Goal: Transaction & Acquisition: Obtain resource

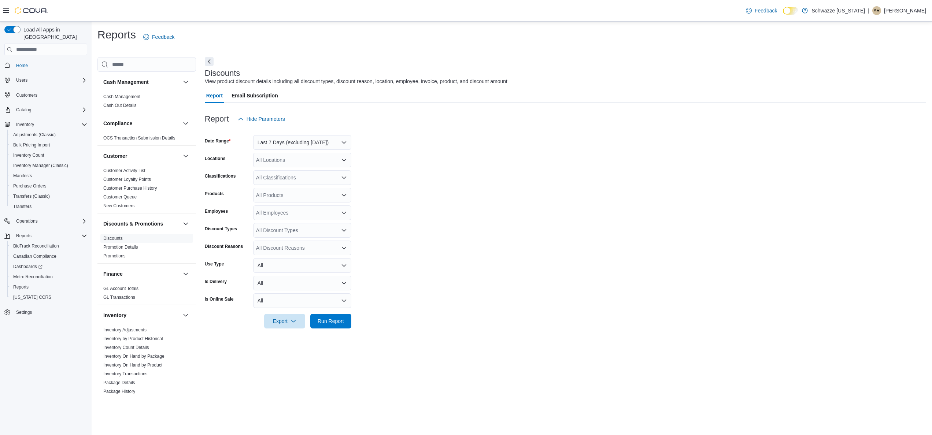
scroll to position [32, 0]
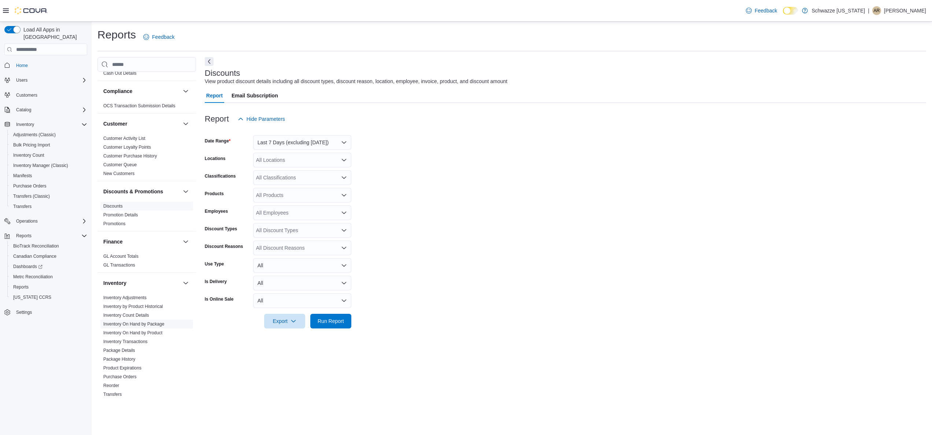
click at [158, 324] on link "Inventory On Hand by Package" at bounding box center [133, 324] width 61 height 5
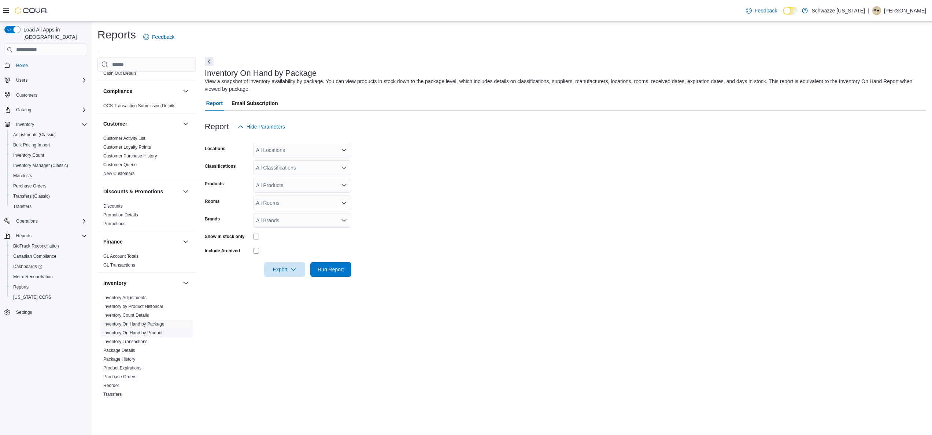
click at [156, 333] on link "Inventory On Hand by Product" at bounding box center [132, 333] width 59 height 5
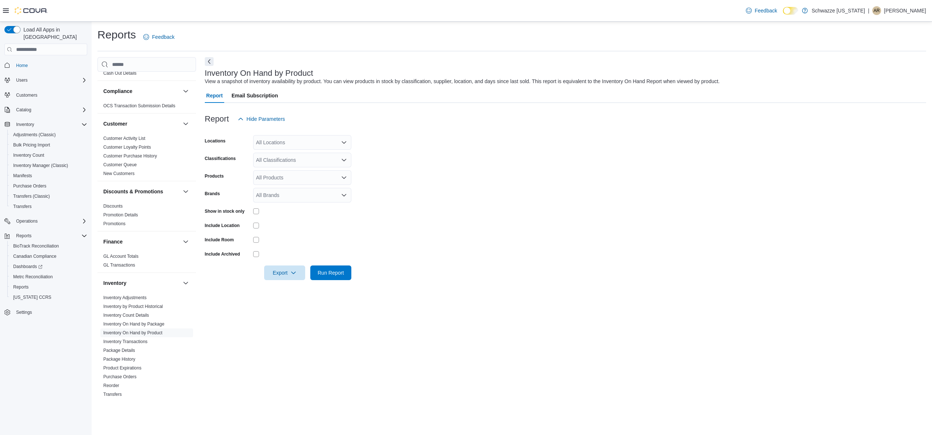
click at [257, 243] on div at bounding box center [256, 240] width 6 height 6
click at [308, 136] on div "All Locations" at bounding box center [302, 142] width 98 height 15
drag, startPoint x: 321, startPoint y: 169, endPoint x: 326, endPoint y: 174, distance: 7.3
click at [326, 174] on div "Schwazze [US_STATE] Emerald [PERSON_NAME] - [GEOGRAPHIC_DATA] [GEOGRAPHIC_DATA]…" at bounding box center [302, 362] width 98 height 425
click at [326, 174] on div "EF - [GEOGRAPHIC_DATA]" at bounding box center [302, 176] width 89 height 7
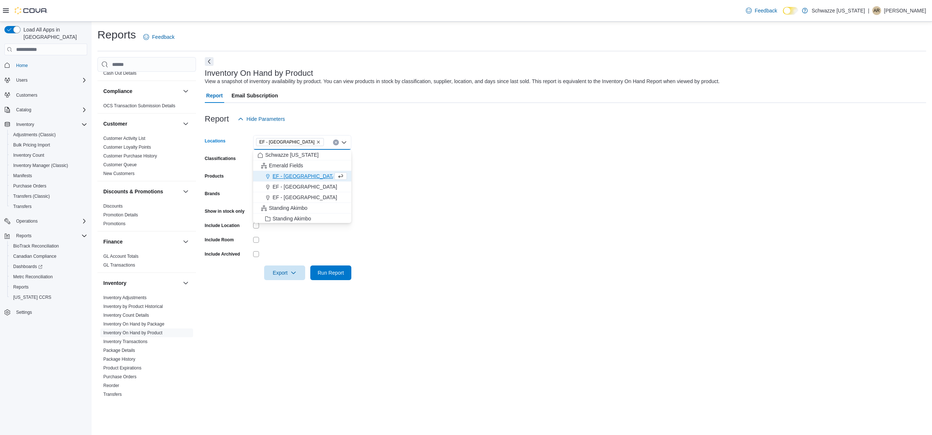
click at [417, 185] on form "Locations [GEOGRAPHIC_DATA] - [GEOGRAPHIC_DATA] Combo box. Selected. EF - [GEOG…" at bounding box center [566, 203] width 722 height 154
click at [284, 274] on span "Export" at bounding box center [285, 272] width 32 height 15
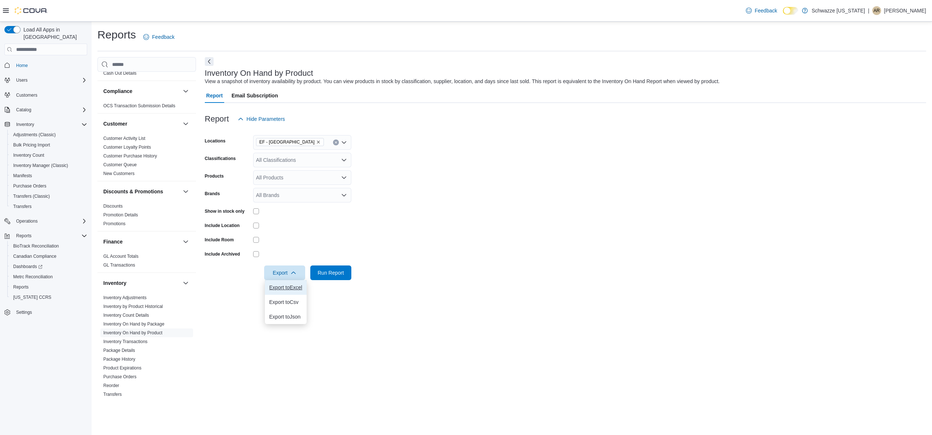
click at [297, 288] on span "Export to Excel" at bounding box center [285, 288] width 33 height 6
click at [493, 188] on form "Locations EF - [GEOGRAPHIC_DATA] Classifications All Classifications Products A…" at bounding box center [566, 203] width 722 height 154
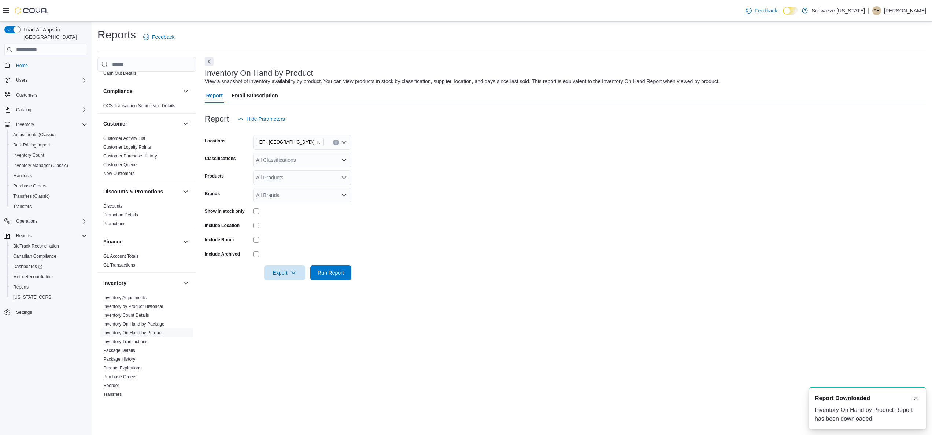
click at [453, 185] on form "Locations EF - [GEOGRAPHIC_DATA] Classifications All Classifications Products A…" at bounding box center [566, 203] width 722 height 154
click at [144, 307] on link "Inventory by Product Historical" at bounding box center [133, 306] width 60 height 5
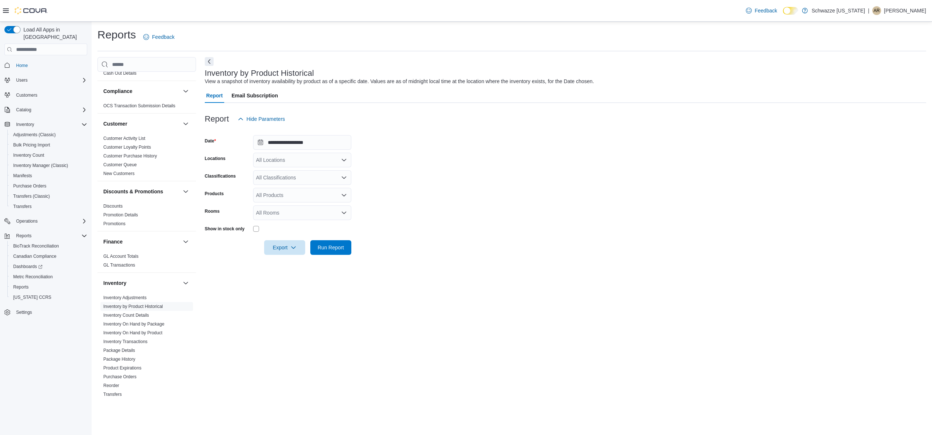
click at [260, 229] on div at bounding box center [302, 229] width 98 height 6
click at [315, 141] on input "**********" at bounding box center [302, 142] width 98 height 15
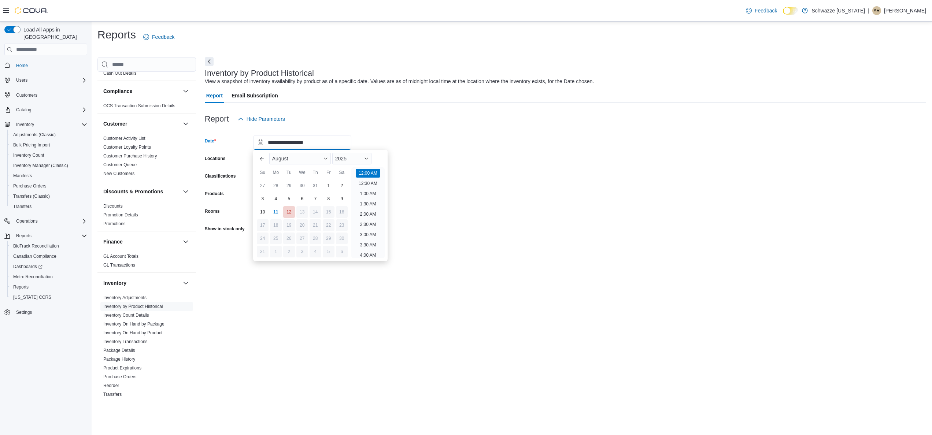
scroll to position [23, 0]
click at [276, 213] on div "11" at bounding box center [275, 212] width 13 height 13
click at [264, 214] on div "10" at bounding box center [262, 212] width 13 height 13
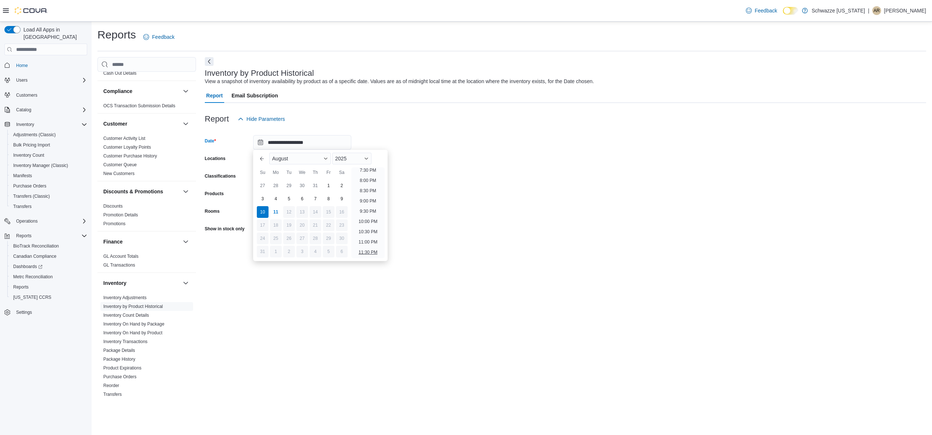
click at [370, 256] on li "11:30 PM" at bounding box center [368, 252] width 25 height 9
type input "**********"
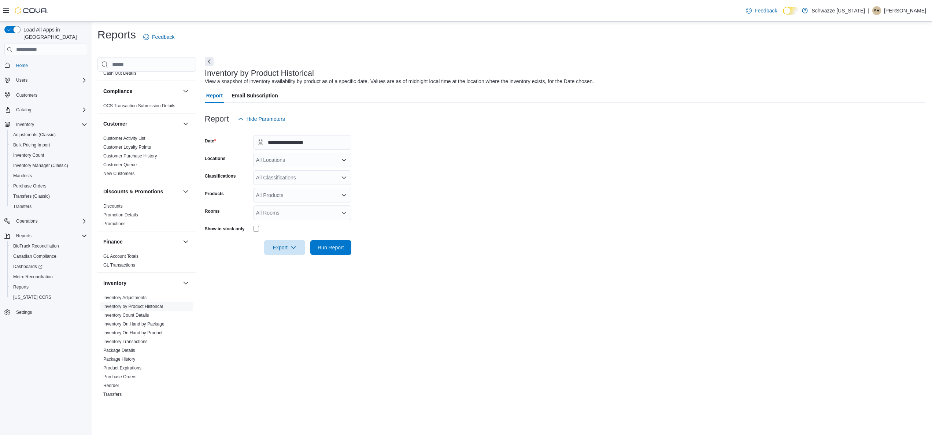
click at [521, 184] on form "**********" at bounding box center [566, 190] width 722 height 129
click at [282, 250] on span "Export" at bounding box center [285, 247] width 32 height 15
click at [287, 259] on span "Export to Excel" at bounding box center [285, 262] width 33 height 6
click at [432, 216] on form "**********" at bounding box center [566, 190] width 722 height 129
click at [905, 9] on p "[PERSON_NAME]" at bounding box center [905, 10] width 42 height 9
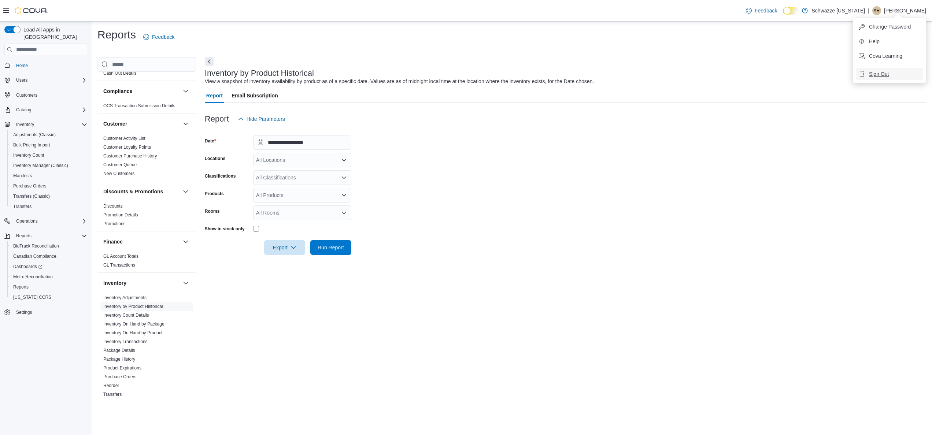
click at [881, 76] on span "Sign Out" at bounding box center [879, 73] width 20 height 7
